Goal: Task Accomplishment & Management: Complete application form

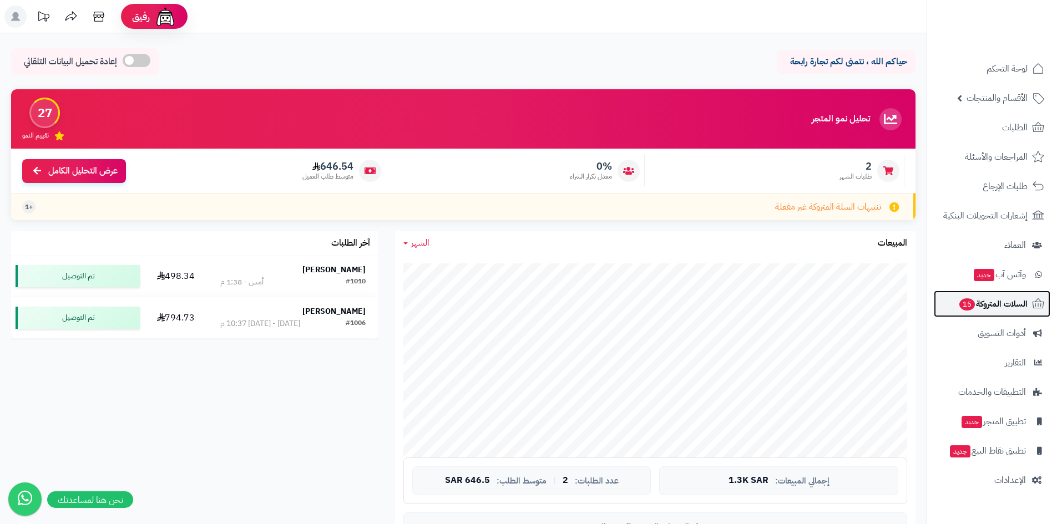
click at [999, 303] on span "السلات المتروكة 15" at bounding box center [992, 304] width 69 height 16
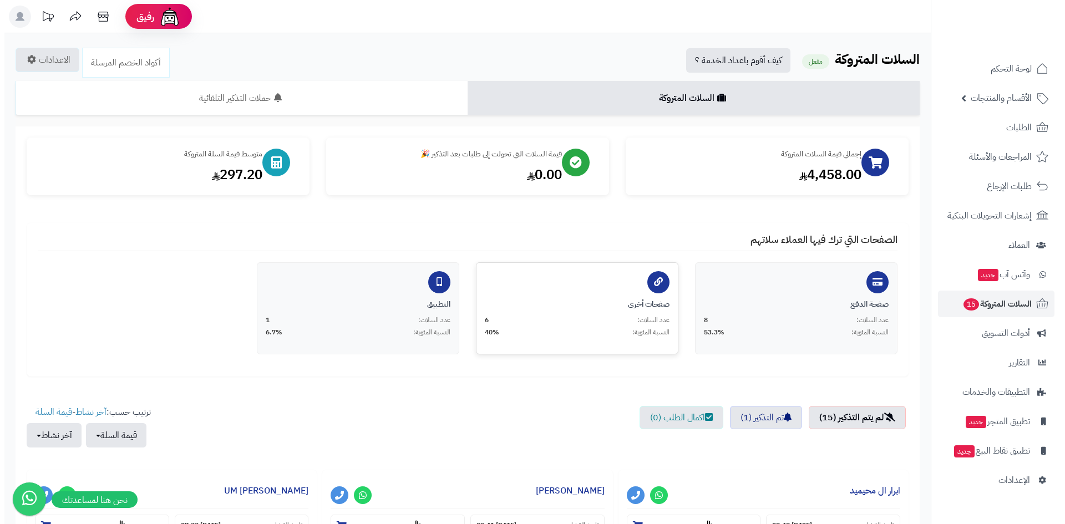
scroll to position [333, 0]
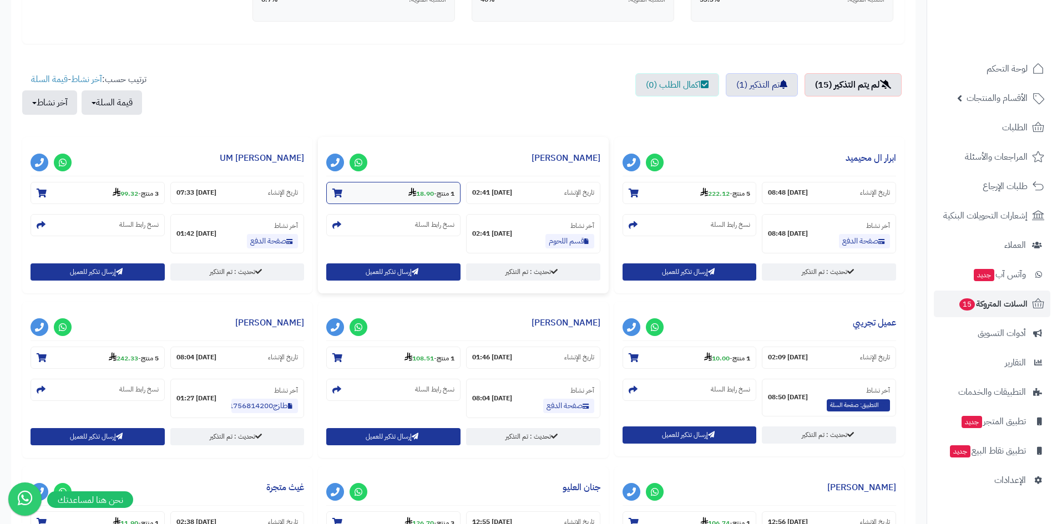
click at [428, 195] on strong "18.90" at bounding box center [421, 194] width 26 height 10
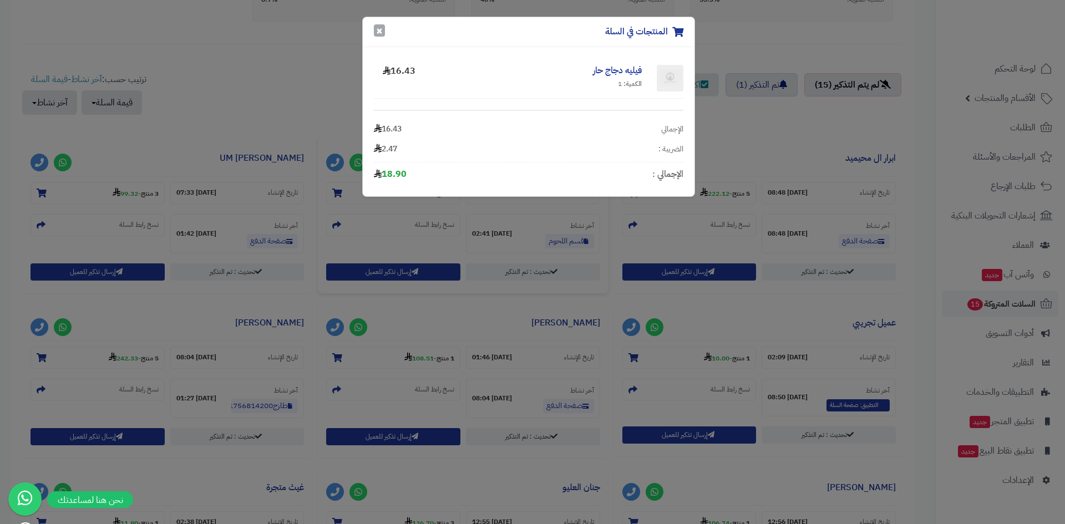
click at [384, 29] on button "×" at bounding box center [379, 30] width 11 height 12
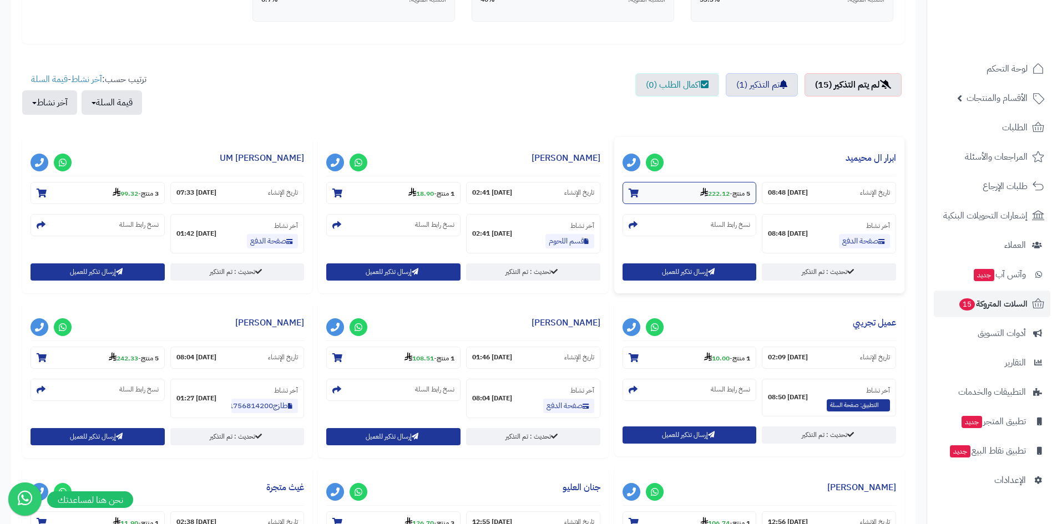
click at [730, 200] on section "5 منتج - 222.12" at bounding box center [689, 193] width 134 height 22
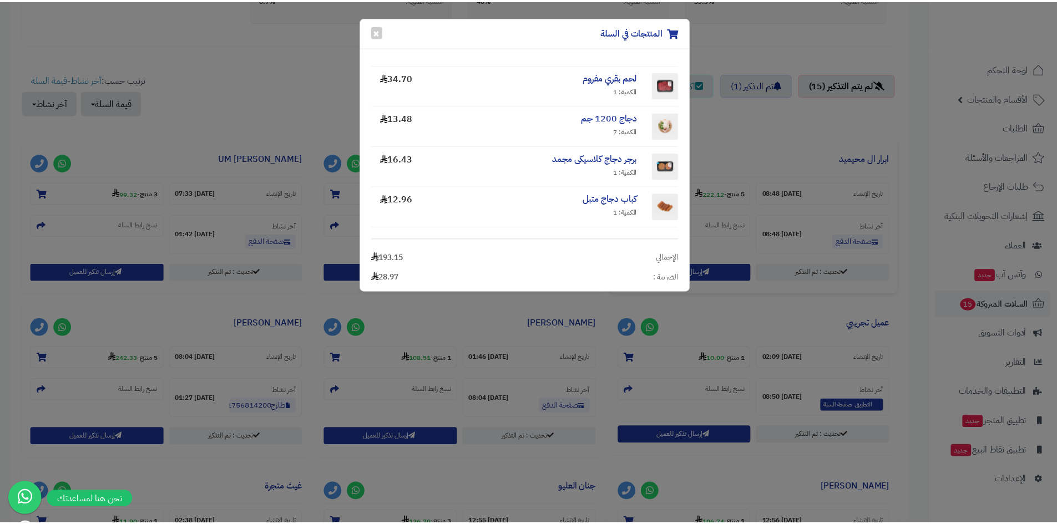
scroll to position [67, 0]
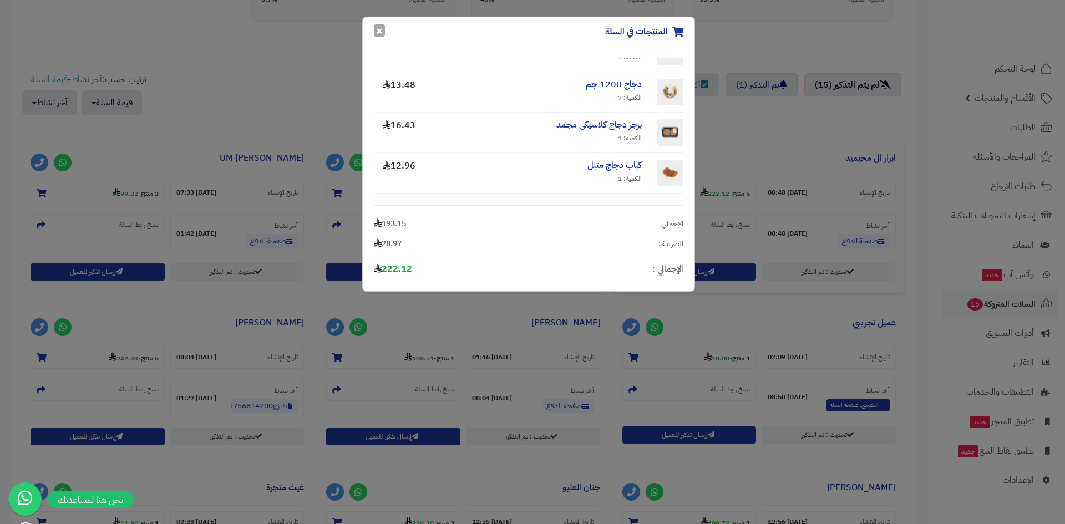
click at [377, 31] on button "×" at bounding box center [379, 30] width 11 height 12
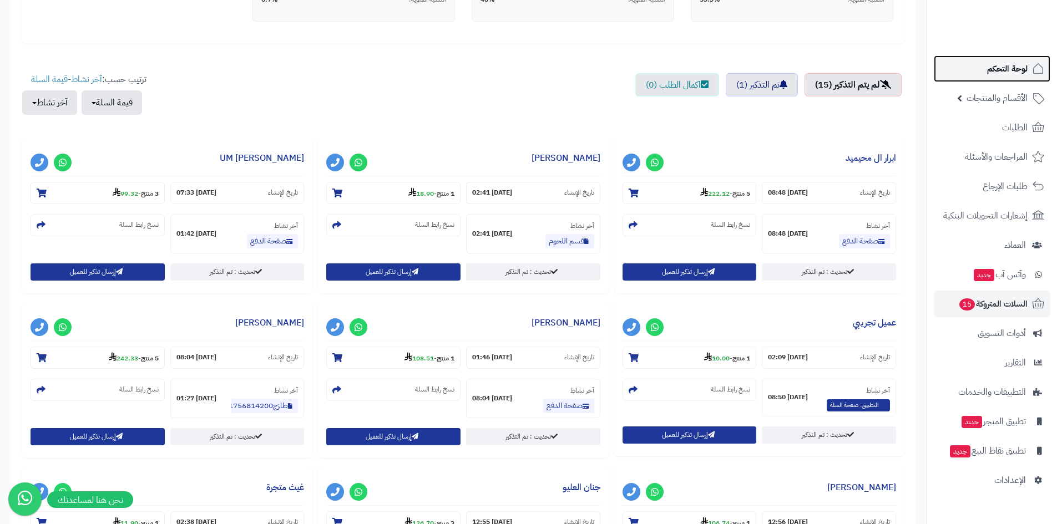
click at [982, 78] on link "لوحة التحكم" at bounding box center [992, 68] width 116 height 27
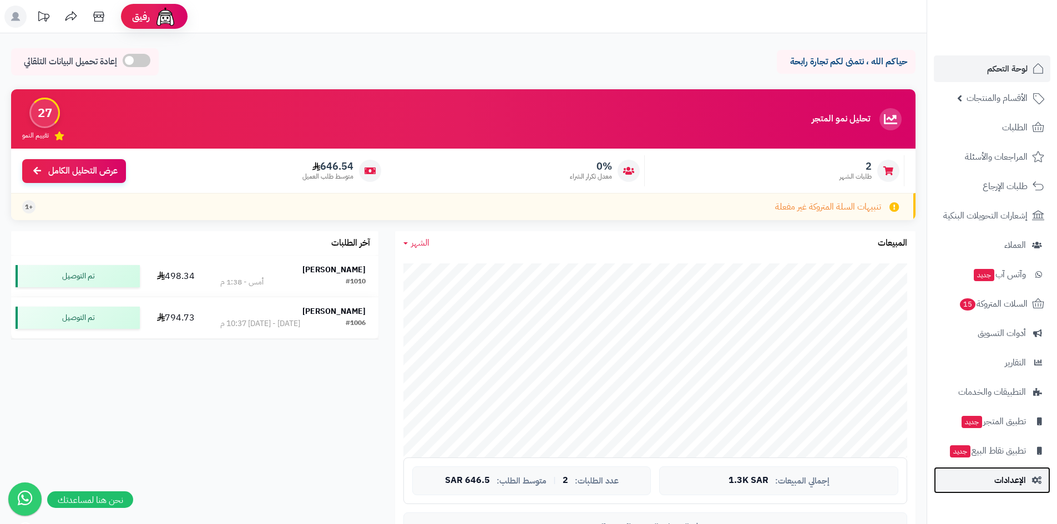
click at [1010, 486] on span "الإعدادات" at bounding box center [1010, 481] width 32 height 16
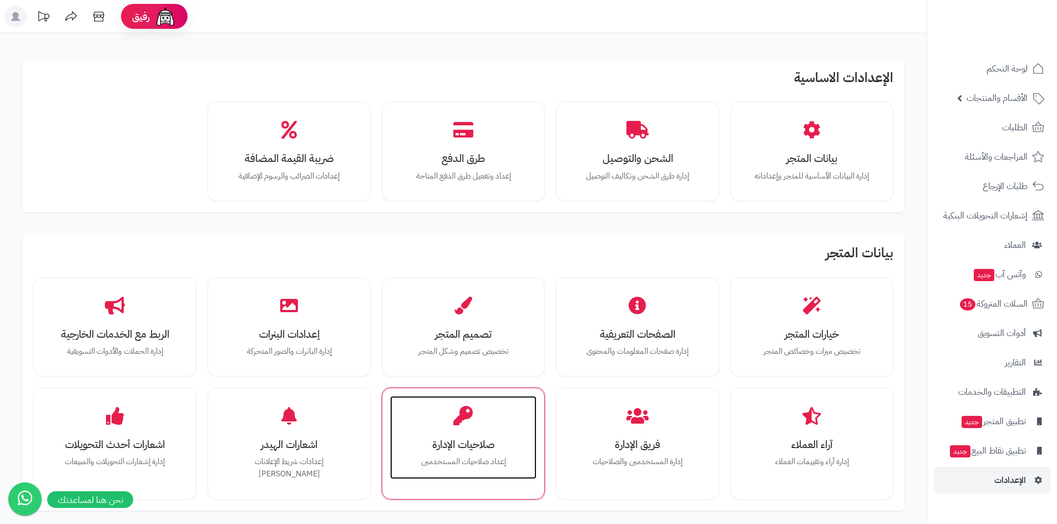
click at [499, 403] on div "صلاحيات الإدارة إعداد صلاحيات المستخدمين" at bounding box center [463, 437] width 146 height 83
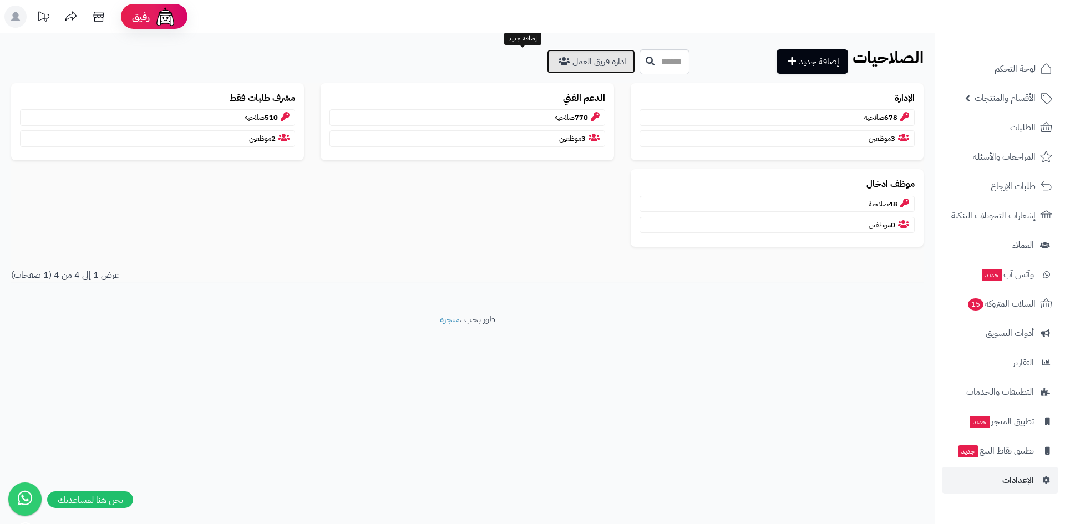
click at [547, 63] on link "ادارة فريق العمل" at bounding box center [591, 61] width 88 height 24
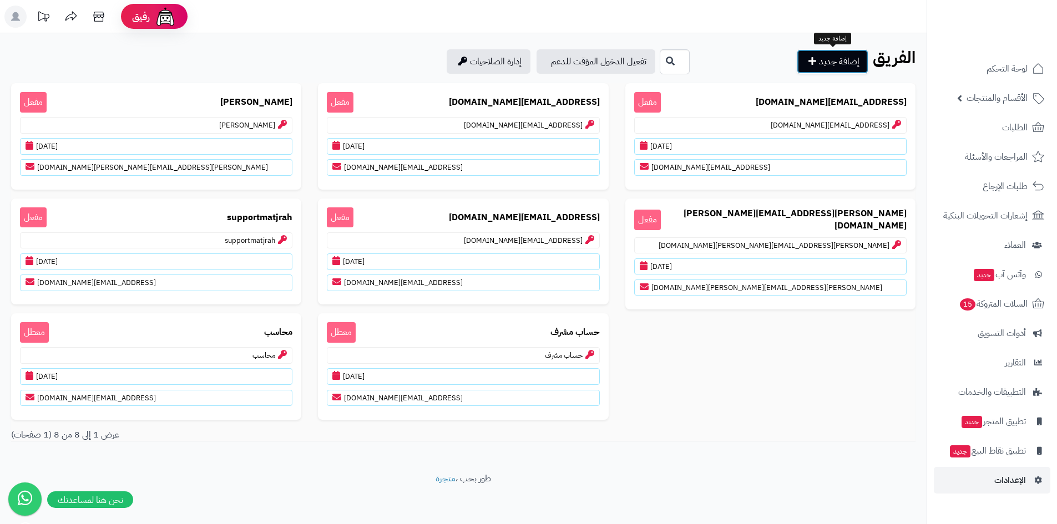
click at [830, 65] on link "إضافة جديد" at bounding box center [833, 61] width 72 height 24
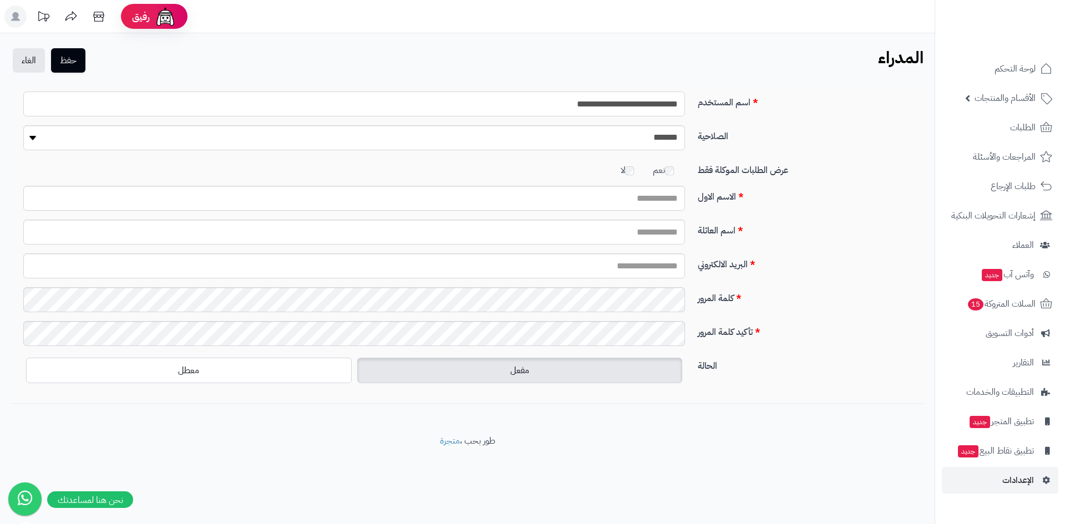
click at [651, 105] on input "**********" at bounding box center [354, 104] width 662 height 25
paste input "text"
type input "**********"
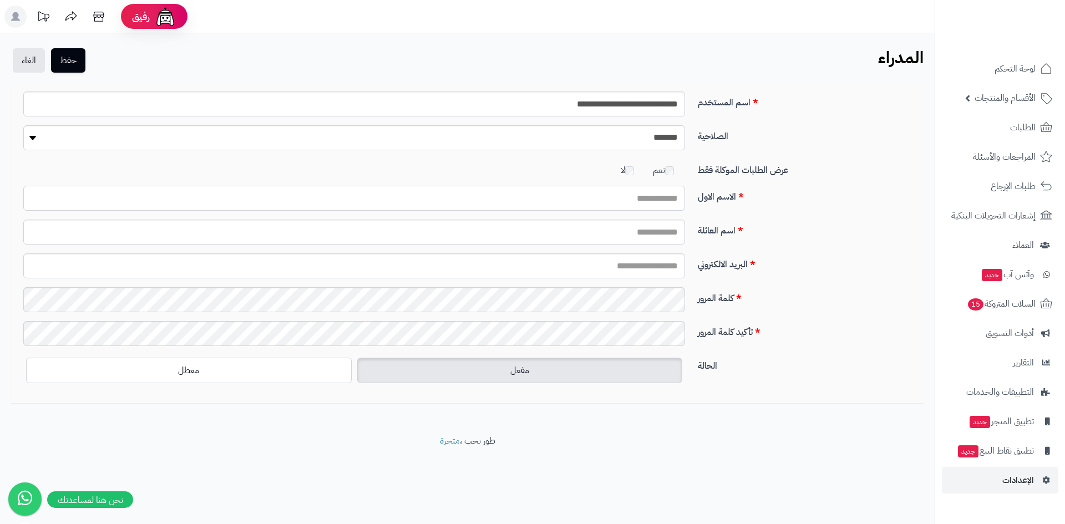
click at [658, 200] on input "الاسم الاول" at bounding box center [354, 198] width 662 height 25
type input "***"
click at [664, 231] on input "اسم العائلة" at bounding box center [354, 232] width 662 height 25
type input "******"
click at [668, 268] on input "البريد الالكتروني" at bounding box center [354, 265] width 662 height 25
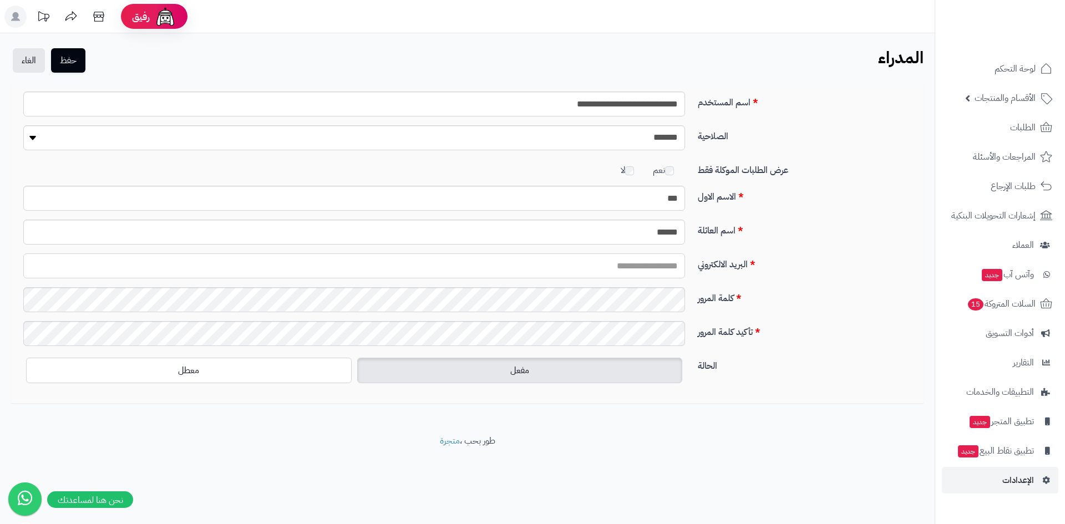
paste input "**********"
type input "**********"
click at [800, 301] on label "كلمة المرور" at bounding box center [806, 296] width 226 height 18
click at [744, 305] on div "كلمة المرور" at bounding box center [467, 304] width 905 height 34
click at [78, 65] on button "حفظ" at bounding box center [68, 60] width 34 height 24
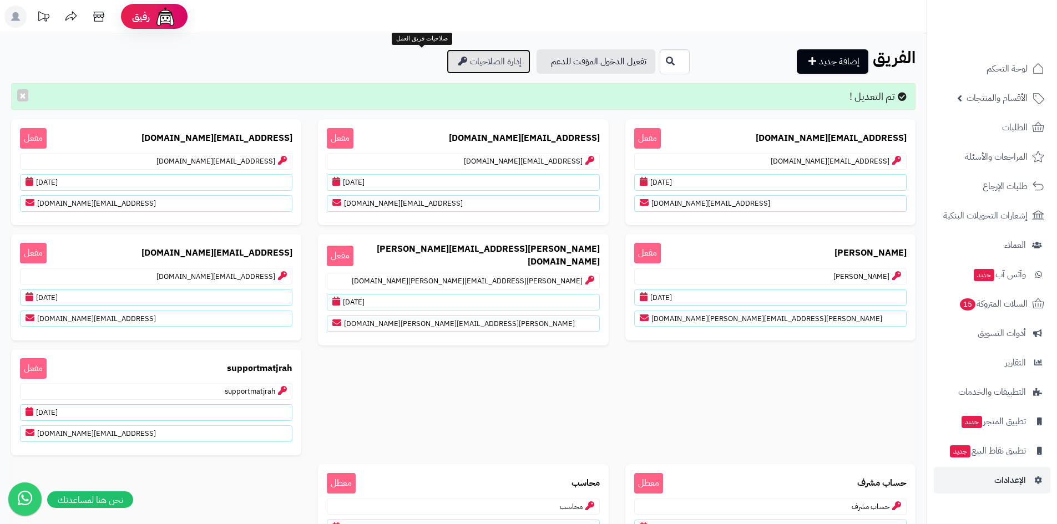
click at [447, 59] on link "إدارة الصلاحيات" at bounding box center [489, 61] width 84 height 24
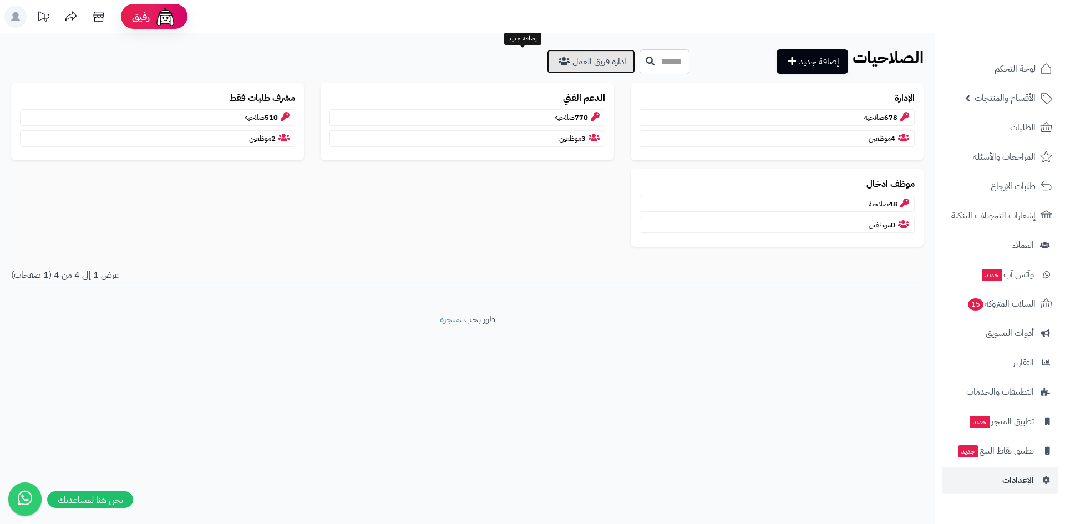
click at [565, 66] on link "ادارة فريق العمل" at bounding box center [591, 61] width 88 height 24
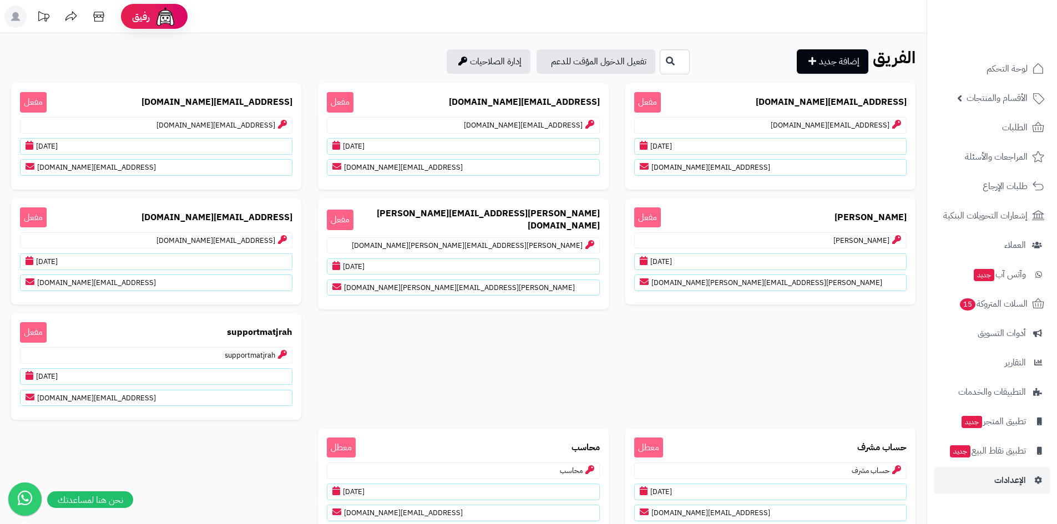
drag, startPoint x: 703, startPoint y: 50, endPoint x: 756, endPoint y: 54, distance: 52.9
click at [703, 50] on div "إضافة جديد" at bounding box center [767, 61] width 221 height 24
click at [1015, 70] on span "لوحة التحكم" at bounding box center [1007, 69] width 40 height 16
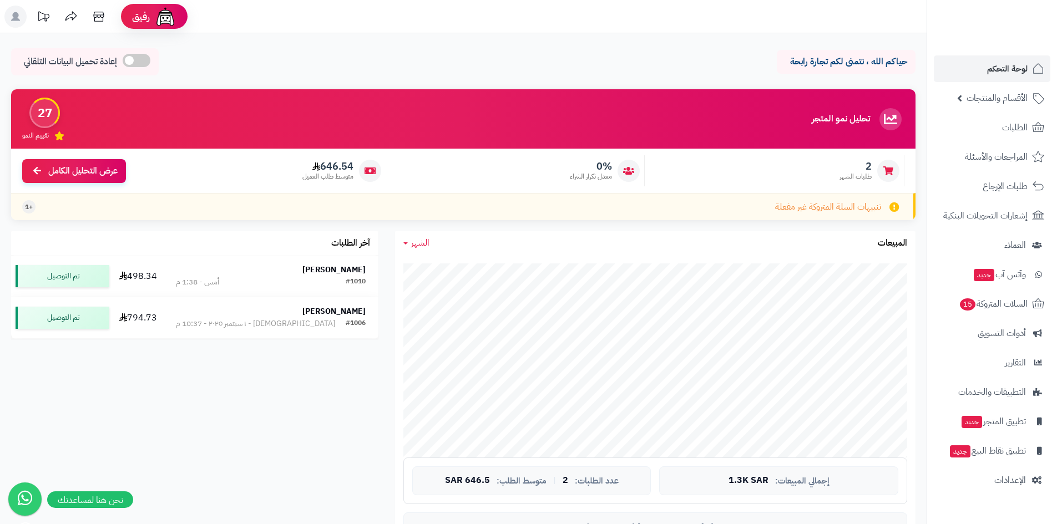
click at [410, 246] on link "الشهر" at bounding box center [416, 243] width 26 height 13
click at [587, 229] on div "تحليل نمو المتجر المرحلة الأولى 27 تقييم النمو 2 طلبات الشهر 0% معدل تكرار الشر…" at bounding box center [463, 160] width 921 height 142
click at [1023, 166] on link "المراجعات والأسئلة" at bounding box center [992, 157] width 116 height 27
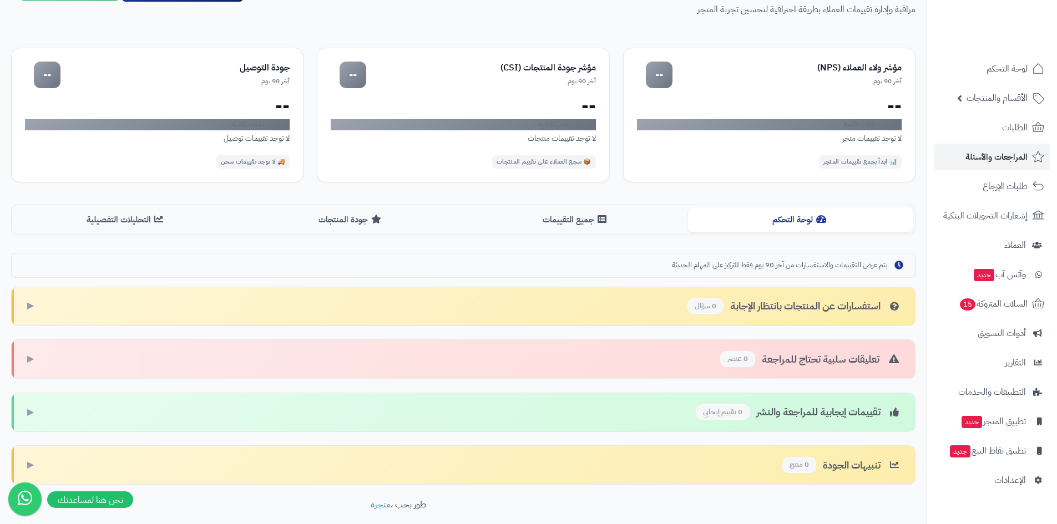
scroll to position [13, 0]
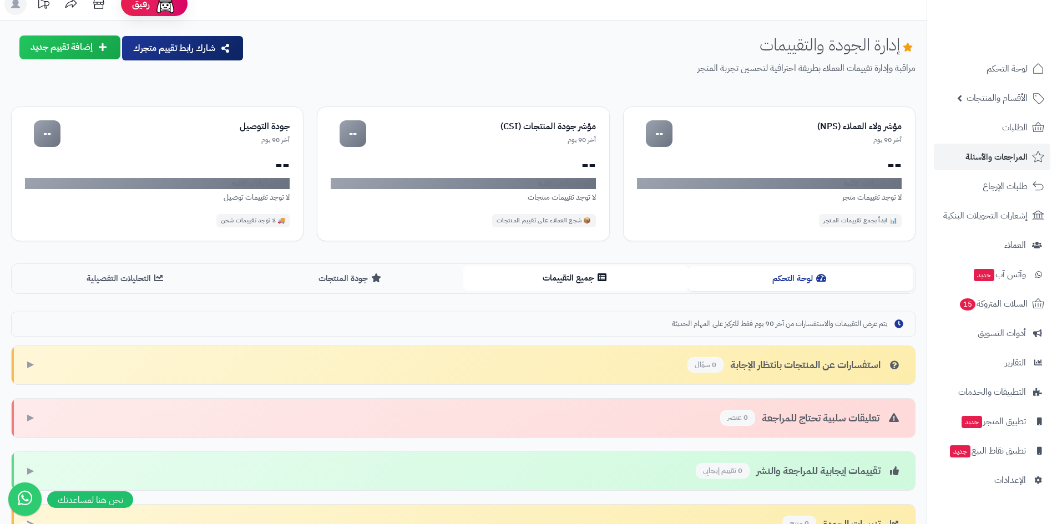
click at [622, 282] on button "جميع التقييمات" at bounding box center [575, 278] width 225 height 25
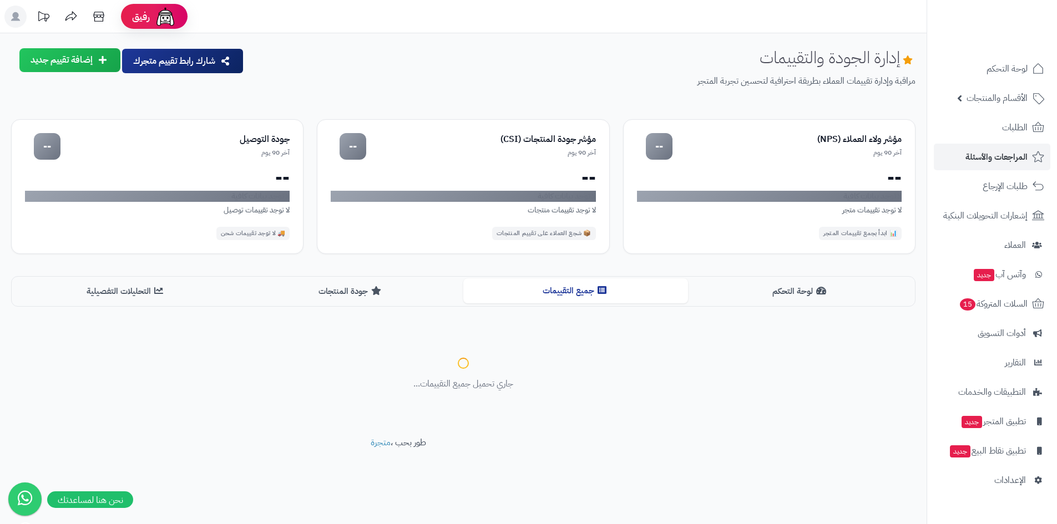
scroll to position [0, 0]
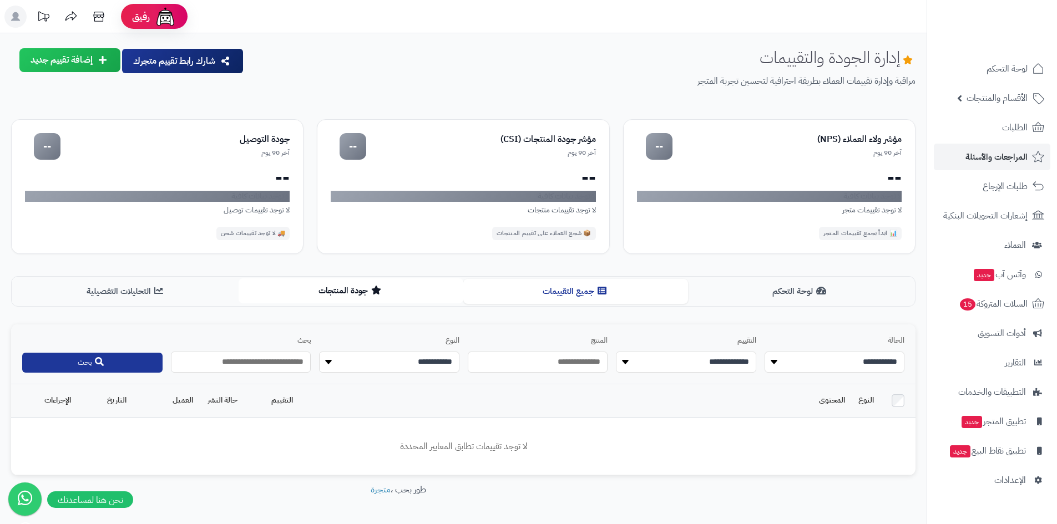
click at [386, 291] on button "جودة المنتجات" at bounding box center [351, 290] width 225 height 25
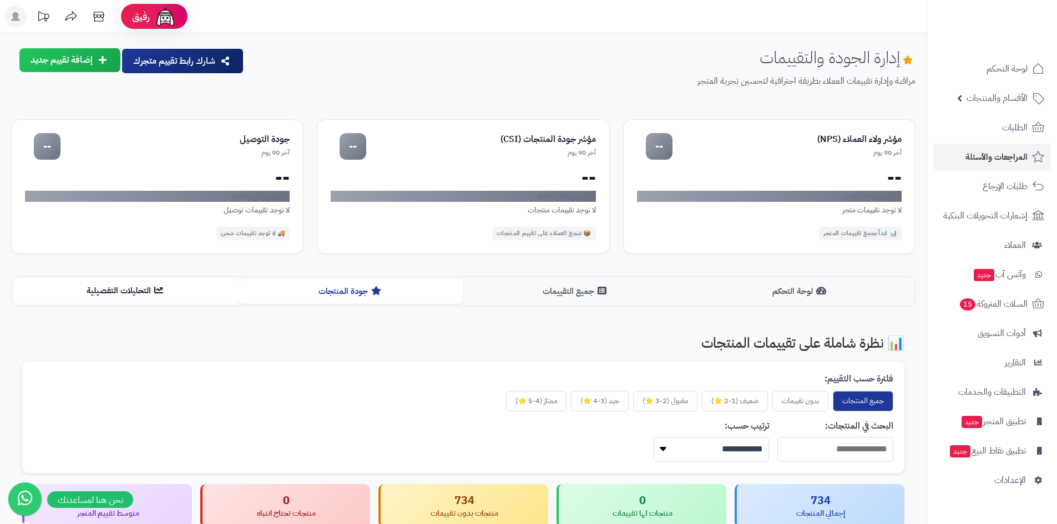
click at [134, 282] on button "التحليلات التفصيلية" at bounding box center [126, 290] width 225 height 25
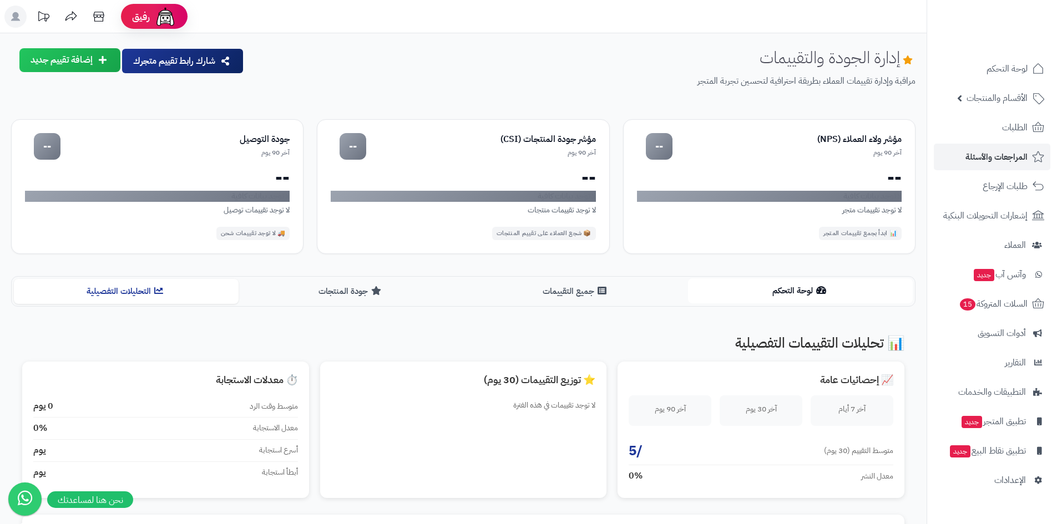
click at [733, 298] on button "لوحة التحكم" at bounding box center [800, 290] width 225 height 25
